Goal: Task Accomplishment & Management: Use online tool/utility

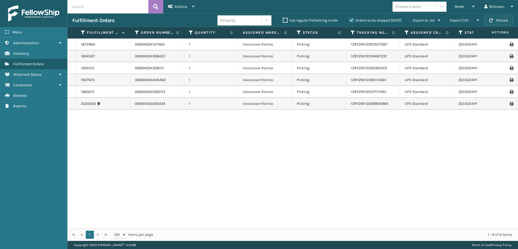
click at [496, 18] on button "Reload" at bounding box center [498, 21] width 29 height 10
click at [495, 22] on button "Reload" at bounding box center [498, 21] width 29 height 10
click at [147, 194] on div "1872965 00894004127480 1 [GEOGRAPHIC_DATA] Remco Picking 1Z9Y29V12007657087 UPS…" at bounding box center [292, 134] width 450 height 190
click at [494, 21] on button "Reload" at bounding box center [498, 21] width 29 height 10
click at [493, 20] on button "Reload" at bounding box center [498, 21] width 29 height 10
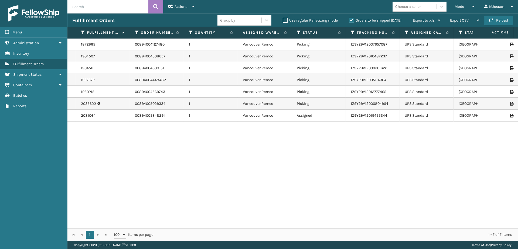
click at [266, 171] on div "1872965 00894004127480 1 [GEOGRAPHIC_DATA] Remco Picking 1Z9Y29V12007657087 UPS…" at bounding box center [292, 134] width 450 height 190
click at [463, 7] on span "Mode" at bounding box center [458, 6] width 9 height 5
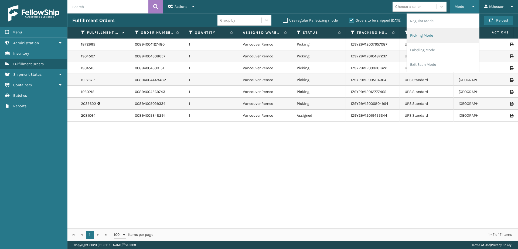
click at [421, 36] on li "Picking Mode" at bounding box center [443, 35] width 72 height 15
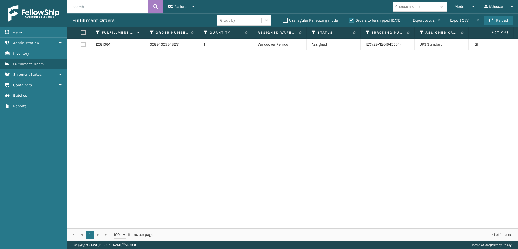
click at [80, 31] on th at bounding box center [83, 33] width 15 height 12
click at [82, 30] on label at bounding box center [82, 32] width 3 height 5
click at [81, 31] on input "checkbox" at bounding box center [81, 33] width 0 height 4
checkbox input "true"
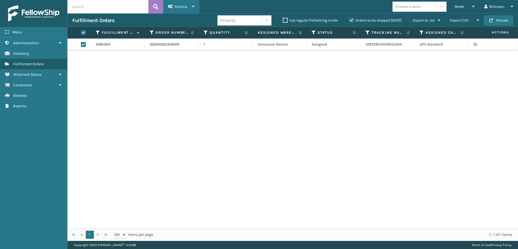
click at [180, 6] on span "Actions" at bounding box center [180, 6] width 13 height 5
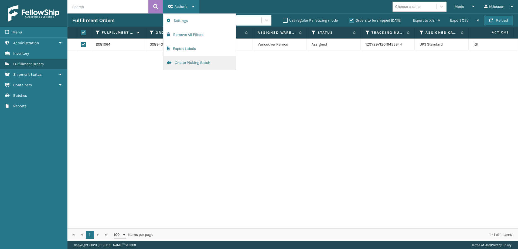
click at [182, 63] on button "Create Picking Batch" at bounding box center [199, 63] width 72 height 14
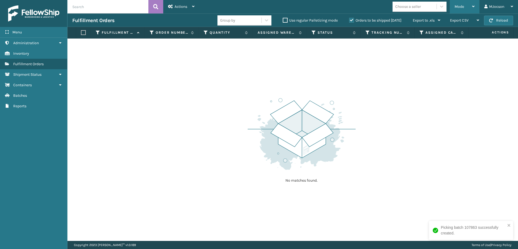
click at [461, 7] on span "Mode" at bounding box center [458, 6] width 9 height 5
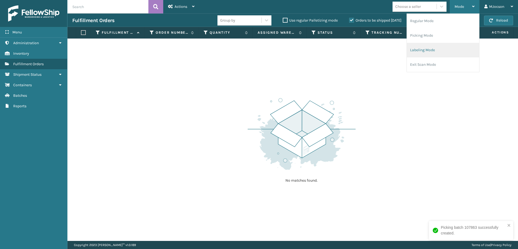
click at [430, 51] on li "Labeling Mode" at bounding box center [443, 50] width 72 height 15
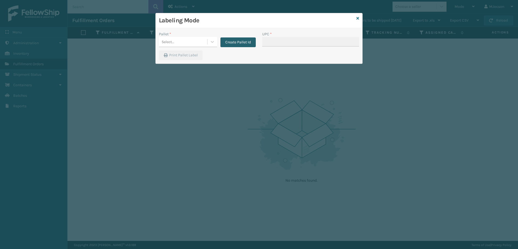
click at [242, 43] on button "Create Pallet Id" at bounding box center [237, 42] width 35 height 10
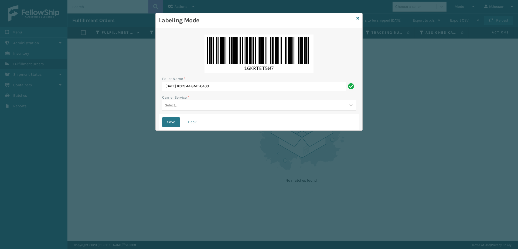
click at [170, 105] on div "Select..." at bounding box center [171, 105] width 13 height 6
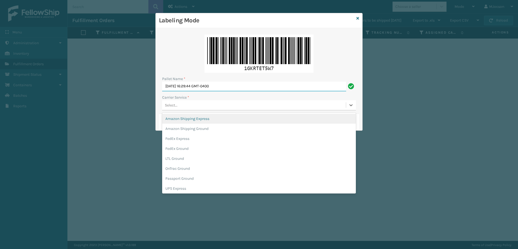
click at [192, 88] on input "[DATE] 16:29:44 GMT-0400" at bounding box center [254, 87] width 184 height 10
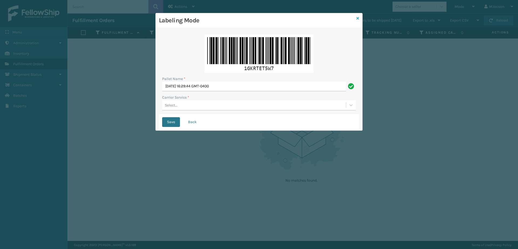
click at [357, 20] on link at bounding box center [357, 19] width 3 height 6
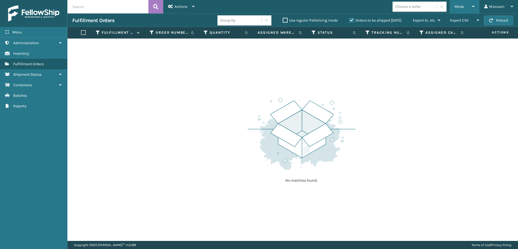
click at [469, 9] on div "Mode" at bounding box center [464, 6] width 20 height 13
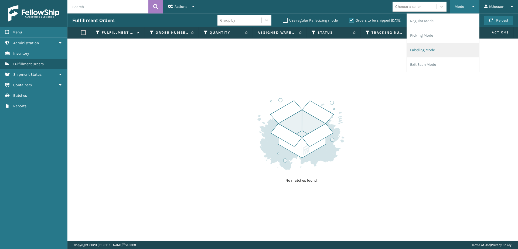
click at [429, 53] on li "Labeling Mode" at bounding box center [443, 50] width 72 height 15
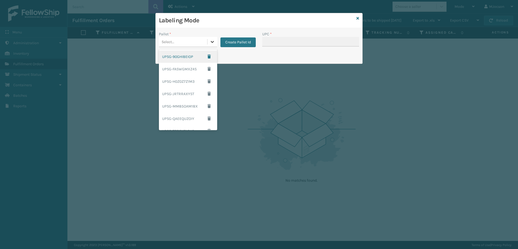
click at [210, 42] on icon at bounding box center [211, 41] width 5 height 5
drag, startPoint x: 212, startPoint y: 85, endPoint x: 216, endPoint y: 109, distance: 24.1
click at [216, 114] on div "UPSG-90GHI8EIOP UPSG-FASWGMXZ4S UPSG-H0Z0Z7Z1M3 UPSG-JRTRRAXYST UPSG-MM85OAM18X…" at bounding box center [188, 89] width 58 height 81
click at [183, 100] on div "UPSG-XAYK74JBHA" at bounding box center [188, 102] width 58 height 10
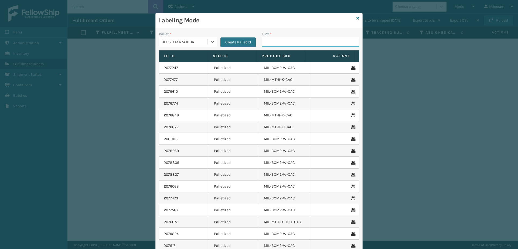
click at [267, 42] on input "UPC *" at bounding box center [310, 42] width 97 height 10
click at [286, 35] on div "UPC *" at bounding box center [310, 34] width 97 height 6
click at [275, 41] on input "UPC *" at bounding box center [310, 42] width 97 height 10
click at [274, 41] on input "UPC *" at bounding box center [310, 42] width 97 height 10
click at [357, 20] on div "Labeling Mode" at bounding box center [259, 20] width 207 height 15
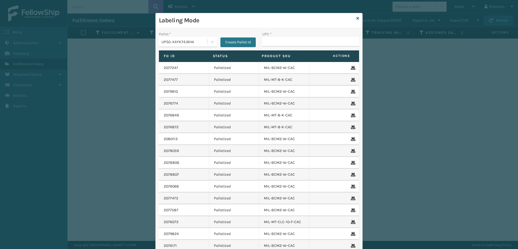
click at [357, 19] on div "Labeling Mode" at bounding box center [259, 20] width 207 height 15
click at [356, 19] on icon at bounding box center [357, 18] width 3 height 4
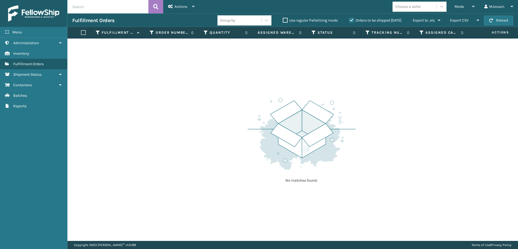
click at [405, 95] on div "No matches found." at bounding box center [292, 140] width 450 height 202
click at [460, 7] on span "Mode" at bounding box center [458, 6] width 9 height 5
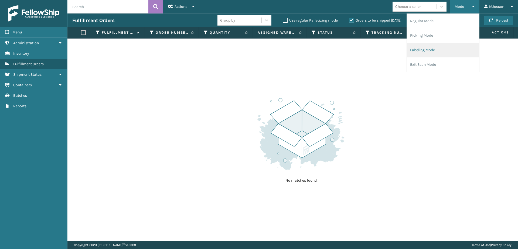
click at [425, 50] on li "Labeling Mode" at bounding box center [443, 50] width 72 height 15
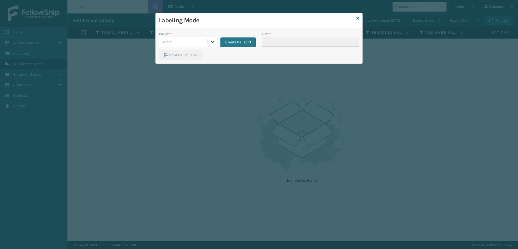
click at [214, 42] on icon at bounding box center [211, 41] width 5 height 5
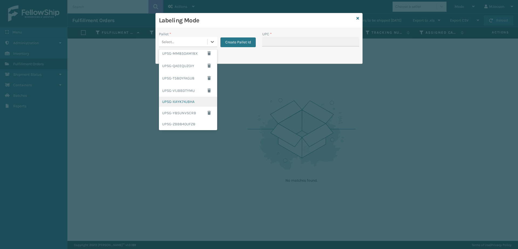
click at [195, 104] on div "UPSG-XAYK74JBHA" at bounding box center [188, 102] width 58 height 10
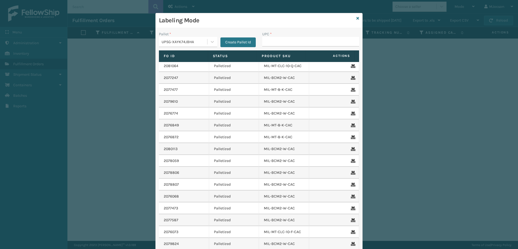
scroll to position [0, 0]
click at [400, 101] on div "Labeling Mode Pallet * UPSG-XAYK74JBHA Create Pallet Id UPC * Fo Id Status Prod…" at bounding box center [259, 124] width 518 height 249
click at [356, 18] on icon at bounding box center [357, 18] width 3 height 4
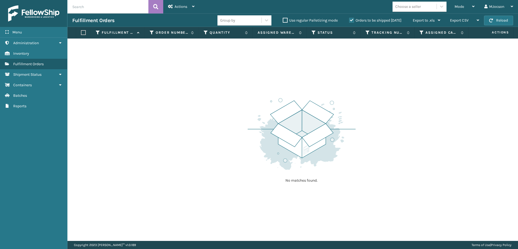
drag, startPoint x: 370, startPoint y: 99, endPoint x: 495, endPoint y: 58, distance: 131.4
click at [371, 99] on div "No matches found." at bounding box center [292, 140] width 450 height 202
click at [18, 99] on link "Containers Batches" at bounding box center [33, 95] width 67 height 11
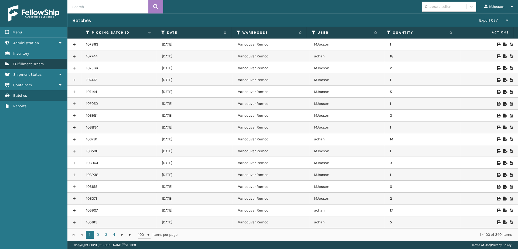
click at [23, 64] on span "Fulfillment Orders" at bounding box center [28, 64] width 30 height 5
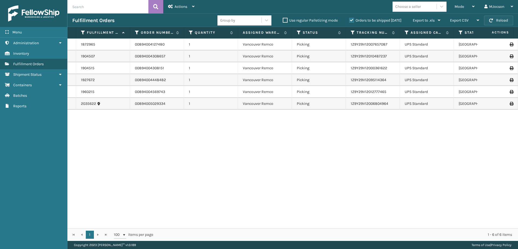
click at [495, 20] on button "Reload" at bounding box center [498, 21] width 29 height 10
click at [463, 6] on span "Mode" at bounding box center [458, 6] width 9 height 5
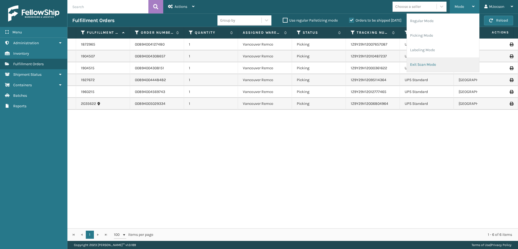
click at [441, 62] on li "Exit Scan Mode" at bounding box center [443, 64] width 72 height 15
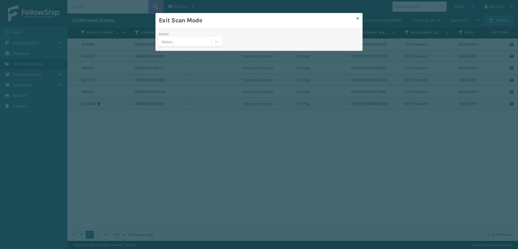
click at [356, 17] on icon at bounding box center [357, 18] width 3 height 4
